Goal: Information Seeking & Learning: Learn about a topic

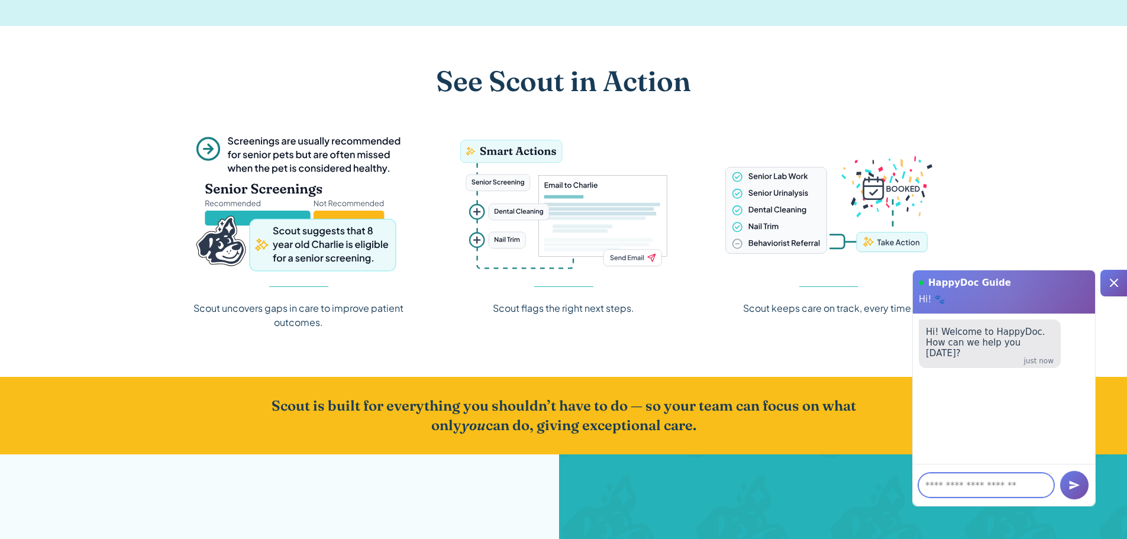
scroll to position [1385, 0]
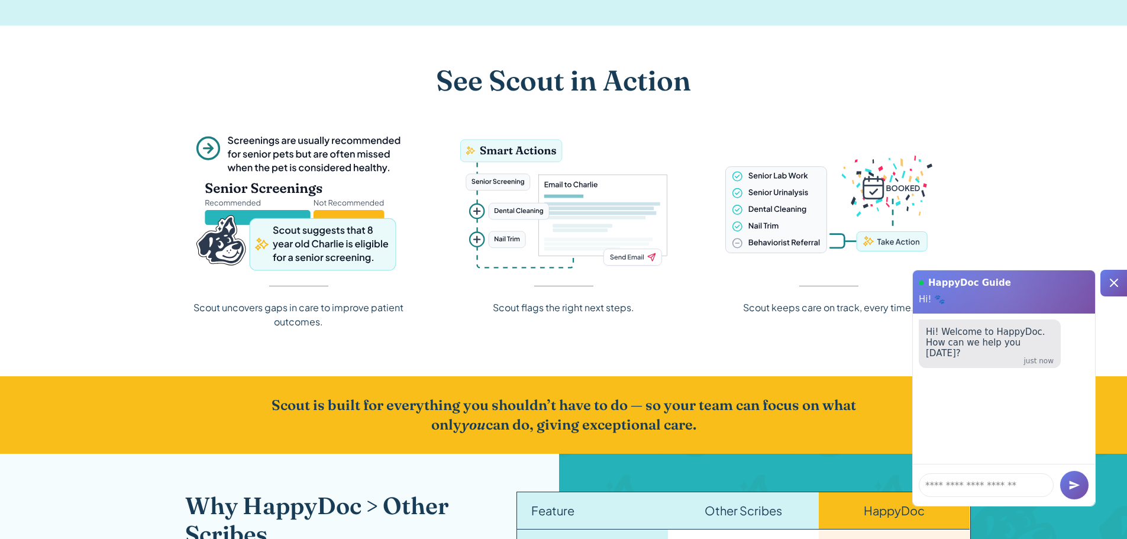
click at [1115, 281] on icon at bounding box center [1114, 283] width 8 height 8
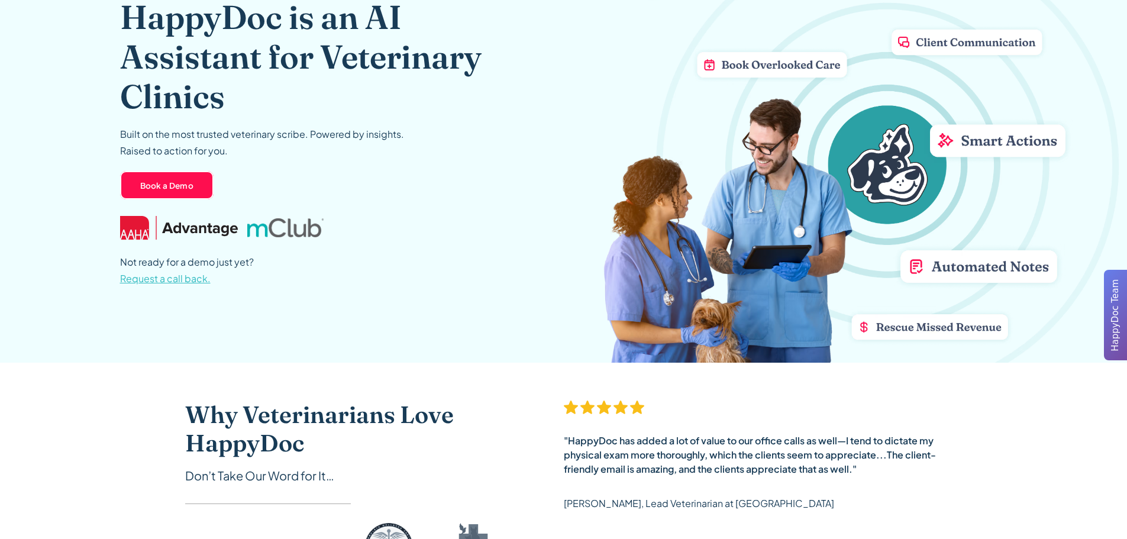
scroll to position [0, 0]
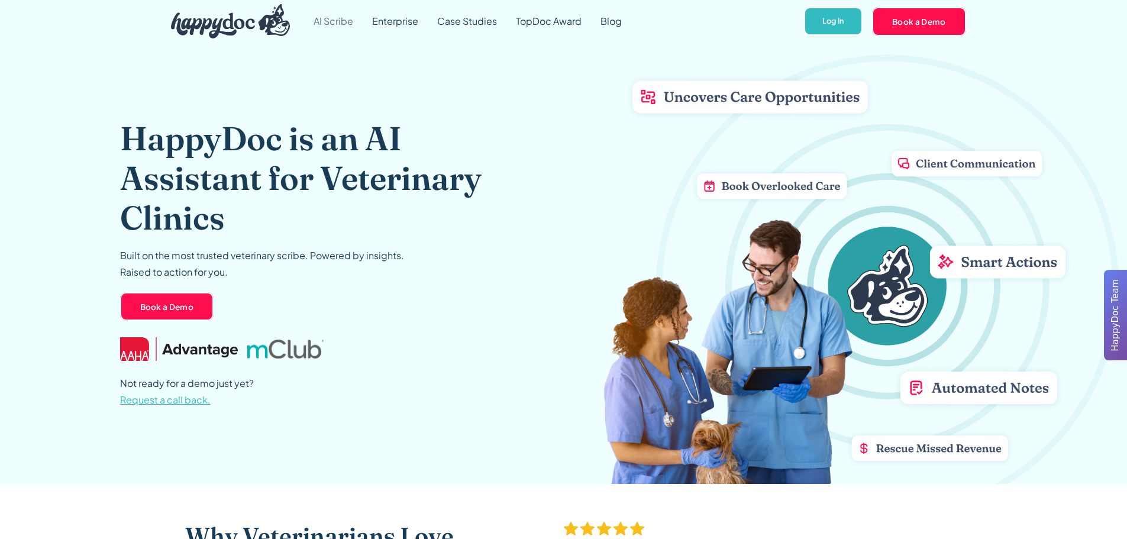
click at [337, 22] on link "AI Scribe" at bounding box center [333, 21] width 59 height 43
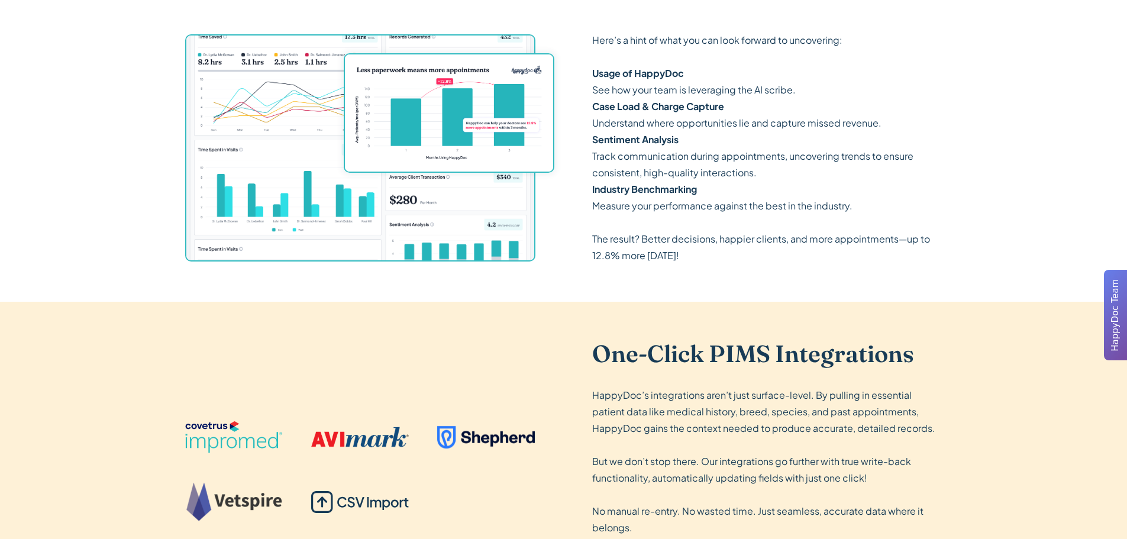
scroll to position [1793, 0]
drag, startPoint x: 592, startPoint y: 141, endPoint x: 688, endPoint y: 137, distance: 96.5
click at [688, 137] on p "Here’s a hint of what you can look forward to uncovering: ‍ Usage of HappyDoc S…" at bounding box center [767, 147] width 350 height 232
copy strong "Sentiment Analysis"
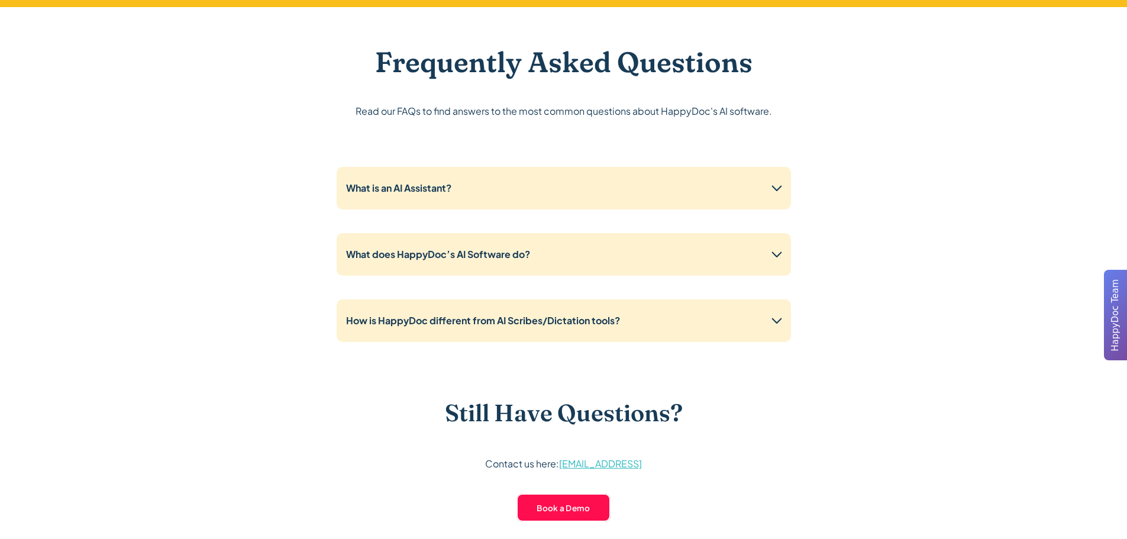
scroll to position [2857, 0]
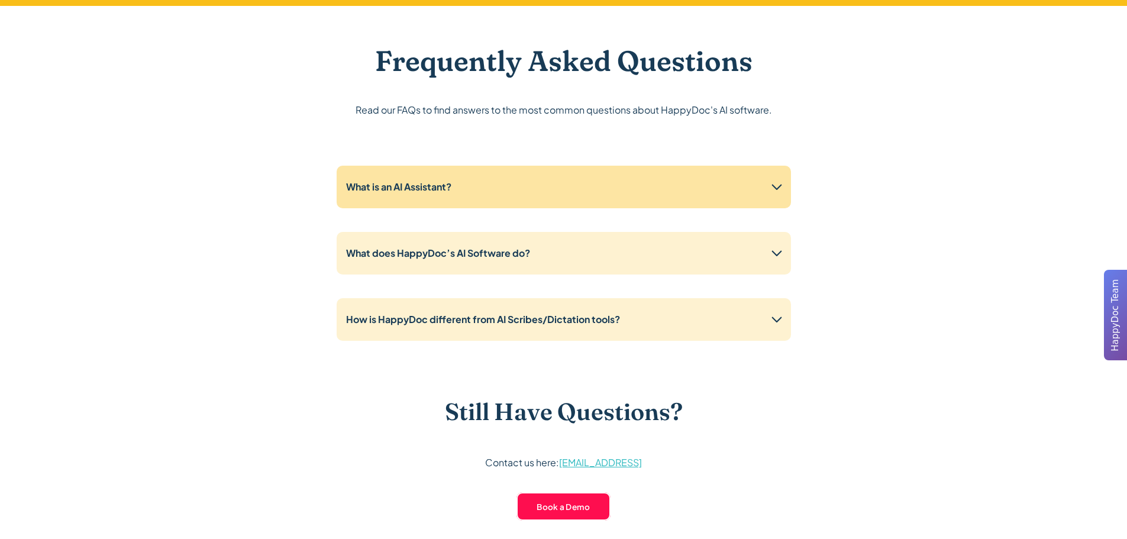
click at [777, 187] on icon at bounding box center [776, 186] width 19 height 19
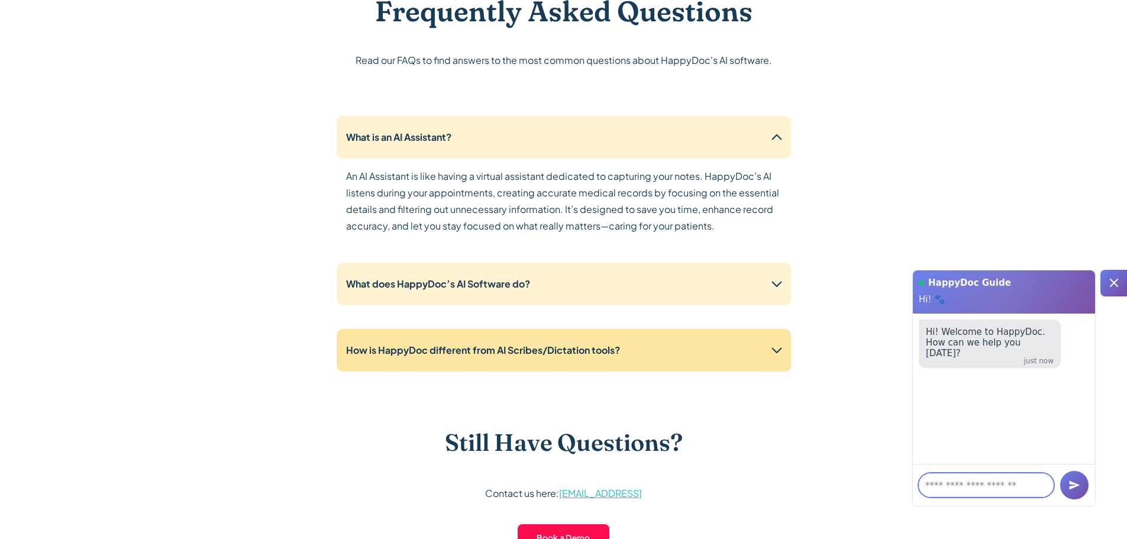
scroll to position [2908, 0]
click at [769, 344] on icon at bounding box center [776, 349] width 19 height 19
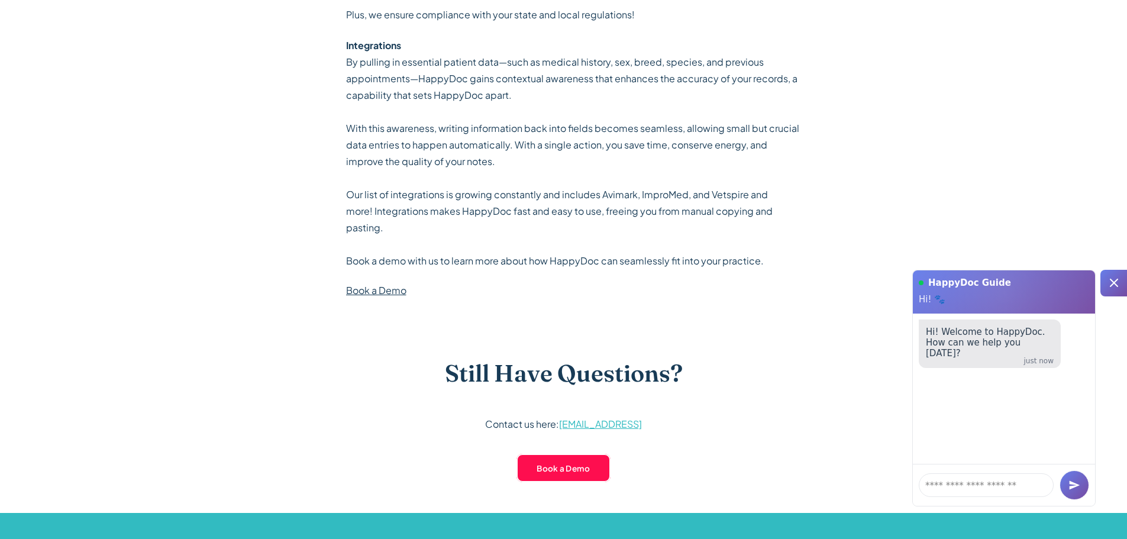
scroll to position [3330, 0]
